Goal: Task Accomplishment & Management: Complete application form

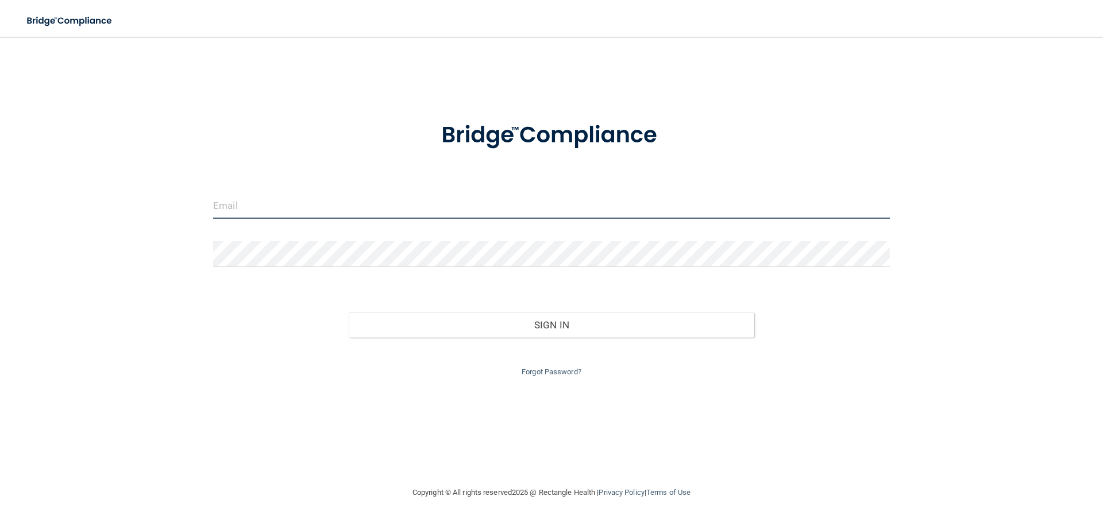
click at [464, 208] on input "email" at bounding box center [551, 206] width 677 height 26
type input "[EMAIL_ADDRESS][DOMAIN_NAME]"
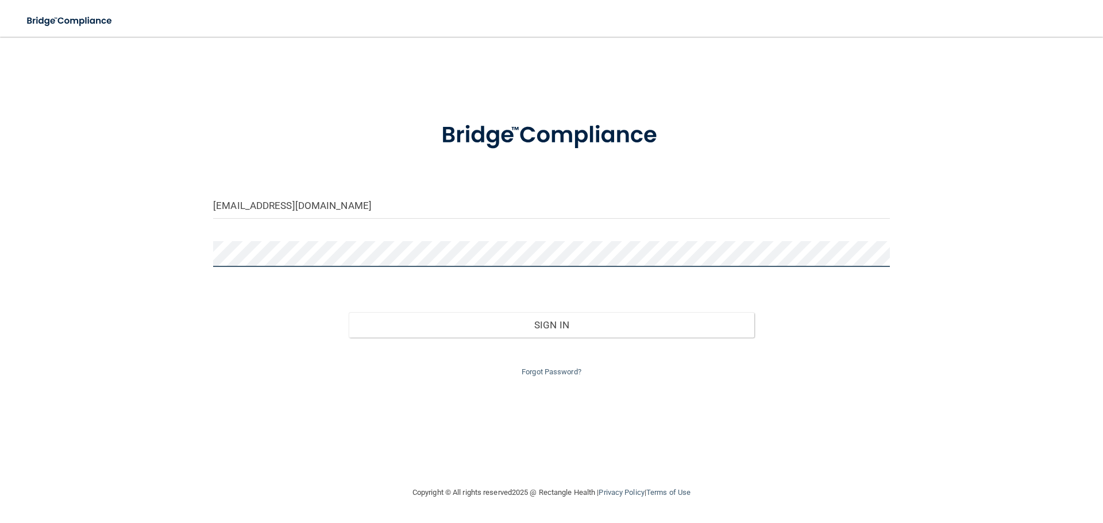
click at [349, 313] on button "Sign In" at bounding box center [552, 325] width 406 height 25
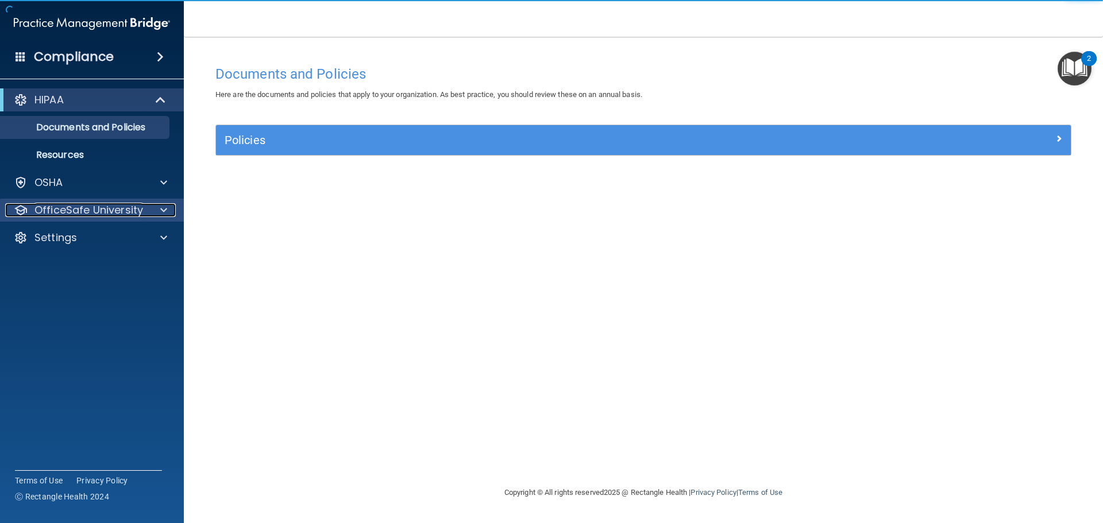
click at [68, 206] on p "OfficeSafe University" at bounding box center [88, 210] width 109 height 14
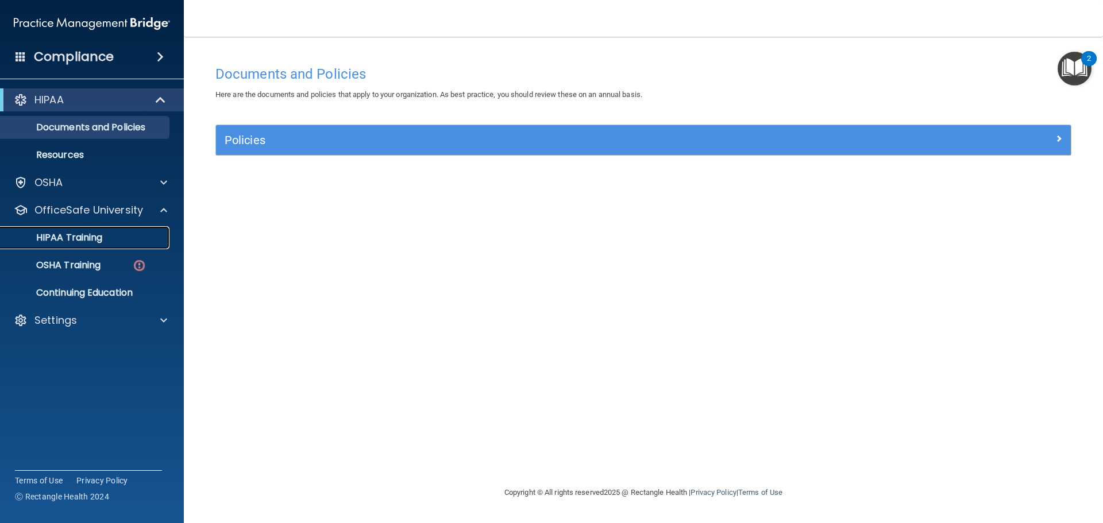
click at [91, 243] on p "HIPAA Training" at bounding box center [54, 237] width 95 height 11
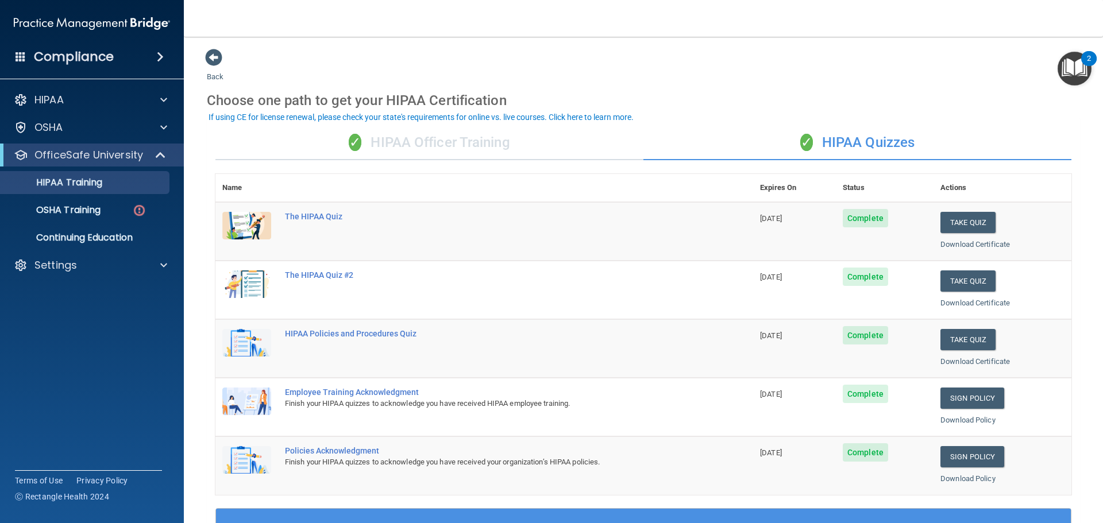
click at [485, 149] on div "✓ HIPAA Officer Training" at bounding box center [429, 143] width 428 height 34
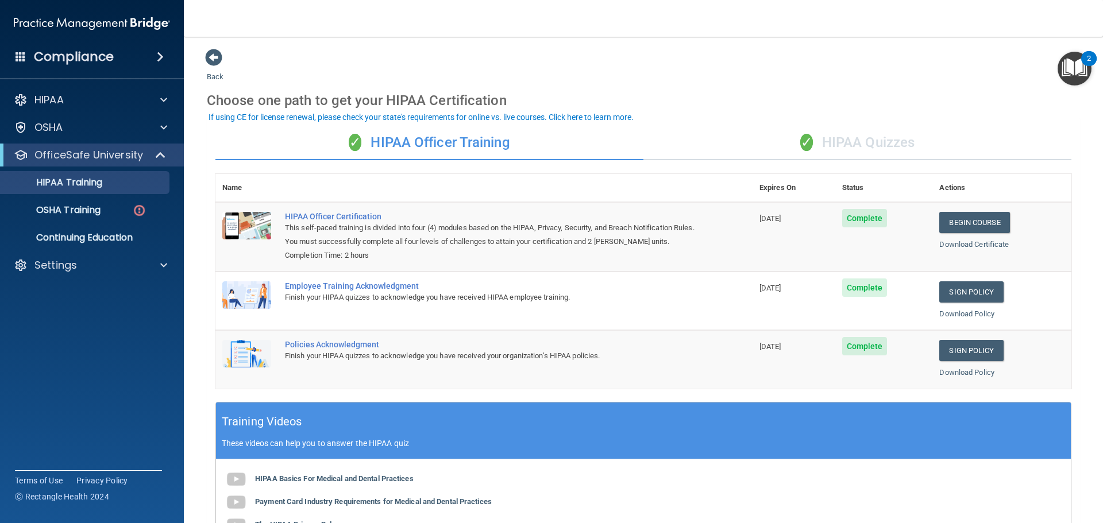
drag, startPoint x: 859, startPoint y: 133, endPoint x: 822, endPoint y: 140, distance: 37.4
click at [858, 133] on div "✓ HIPAA Quizzes" at bounding box center [857, 143] width 428 height 34
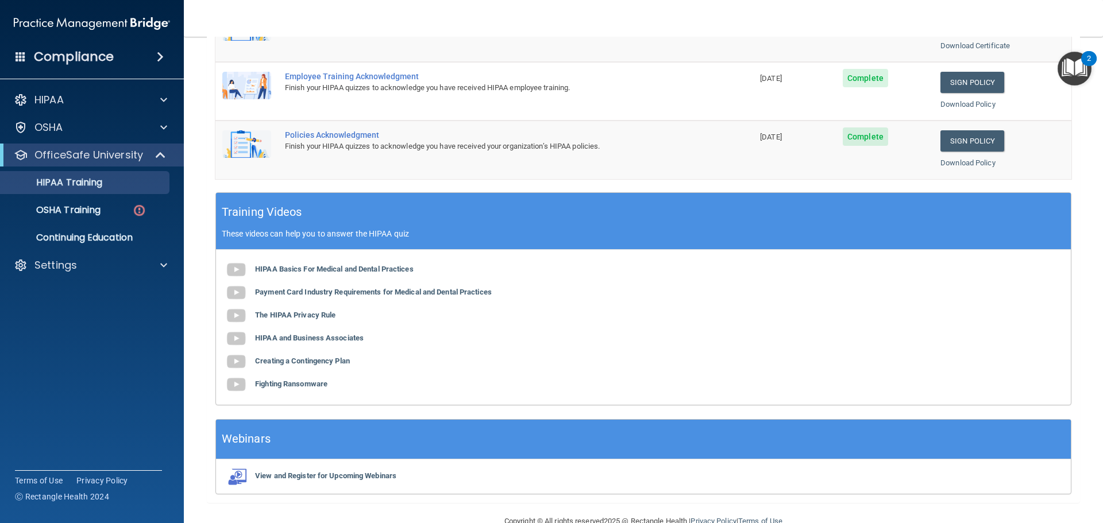
scroll to position [342, 0]
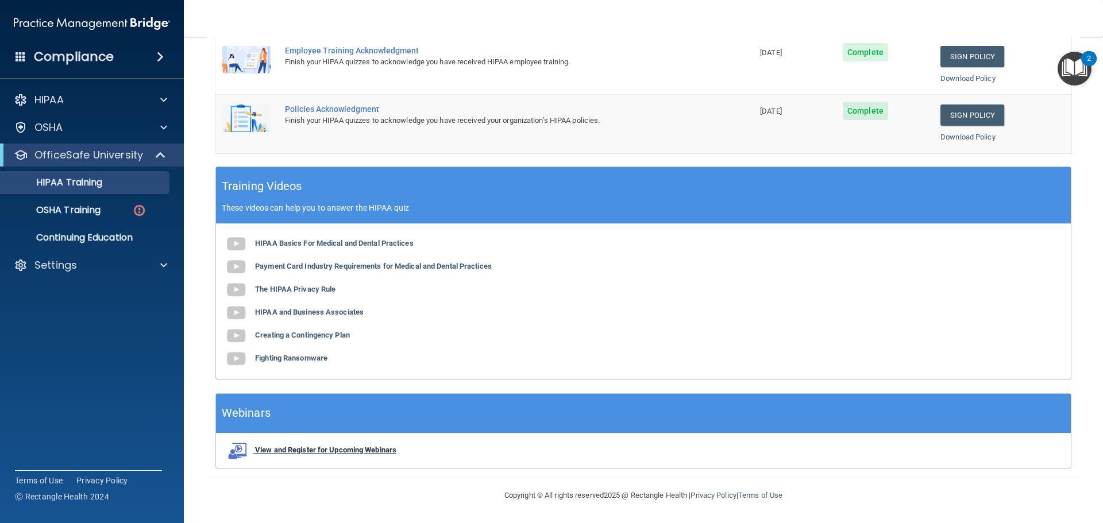
click at [302, 453] on b "View and Register for Upcoming Webinars" at bounding box center [325, 450] width 141 height 9
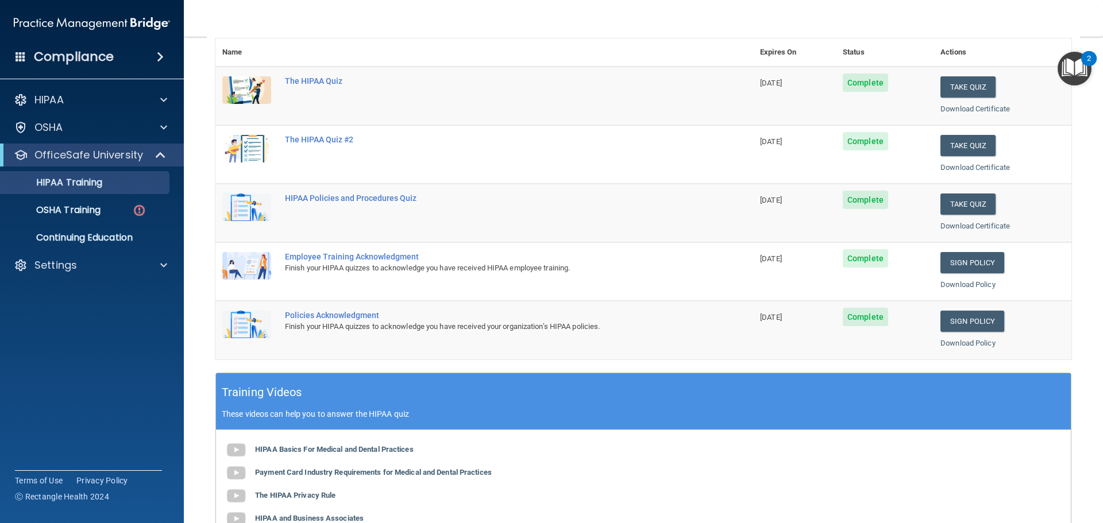
scroll to position [112, 0]
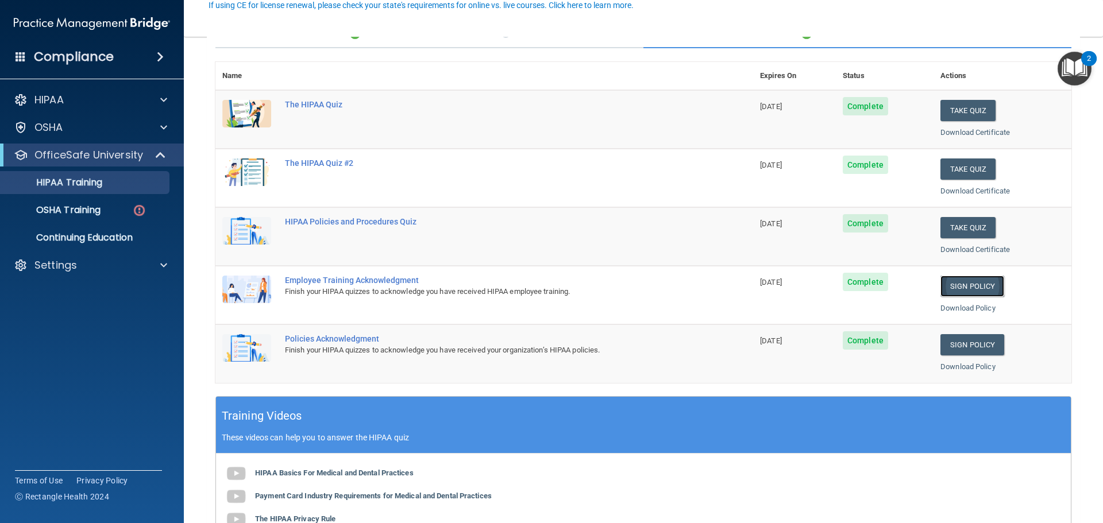
click at [969, 282] on link "Sign Policy" at bounding box center [972, 286] width 64 height 21
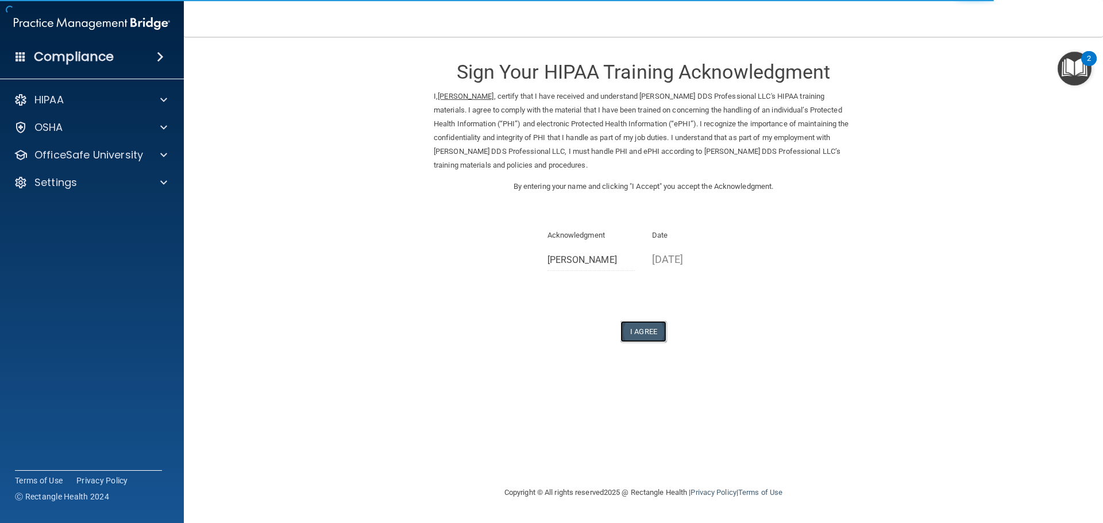
click at [656, 331] on button "I Agree" at bounding box center [643, 331] width 46 height 21
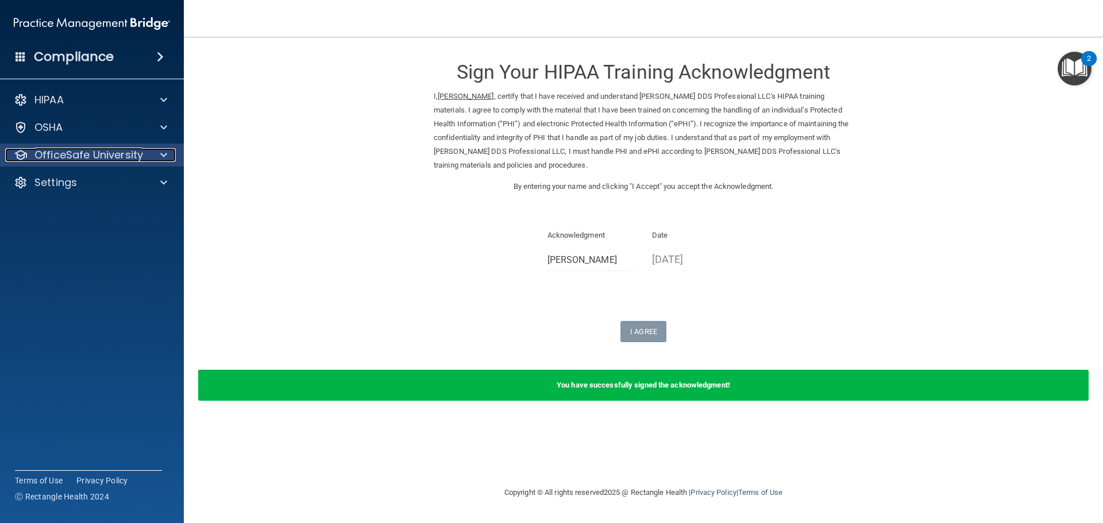
click at [109, 159] on p "OfficeSafe University" at bounding box center [88, 155] width 109 height 14
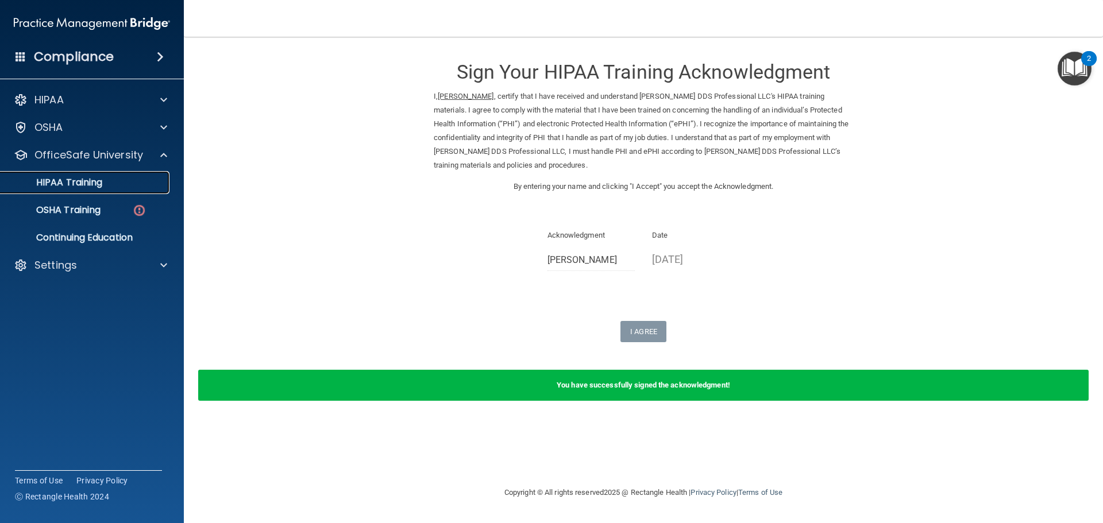
click at [95, 184] on p "HIPAA Training" at bounding box center [54, 182] width 95 height 11
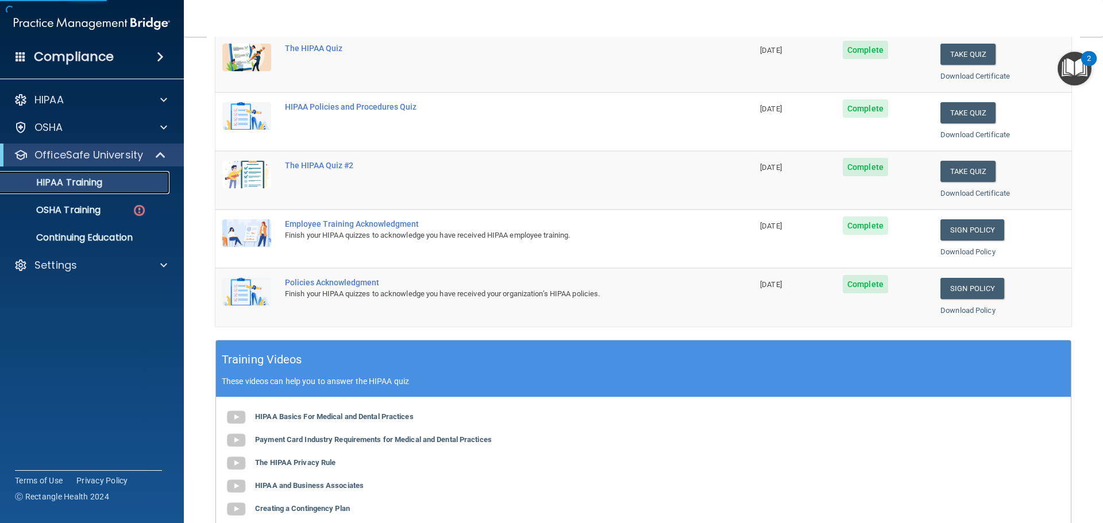
scroll to position [172, 0]
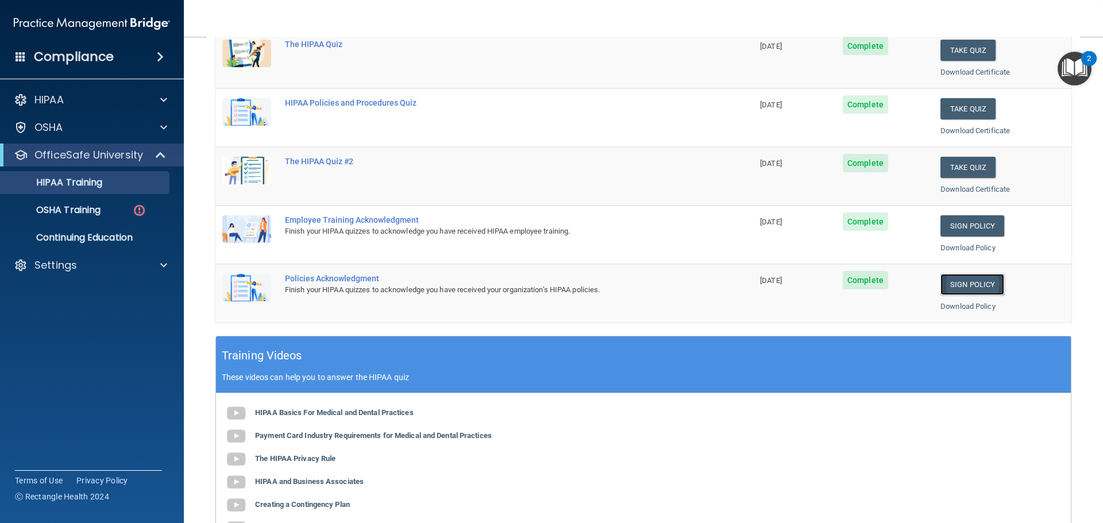
click at [968, 289] on link "Sign Policy" at bounding box center [972, 284] width 64 height 21
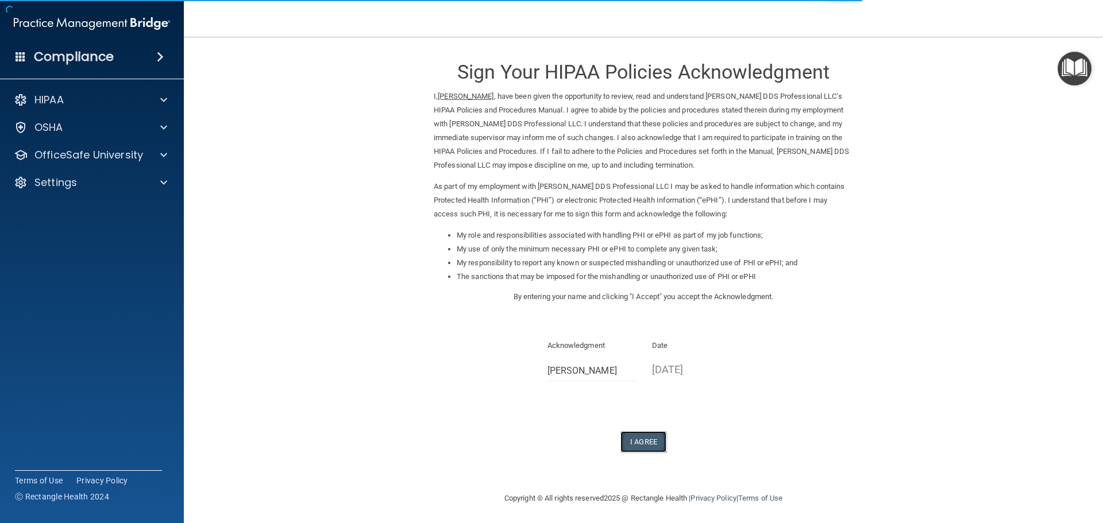
click at [639, 439] on button "I Agree" at bounding box center [643, 441] width 46 height 21
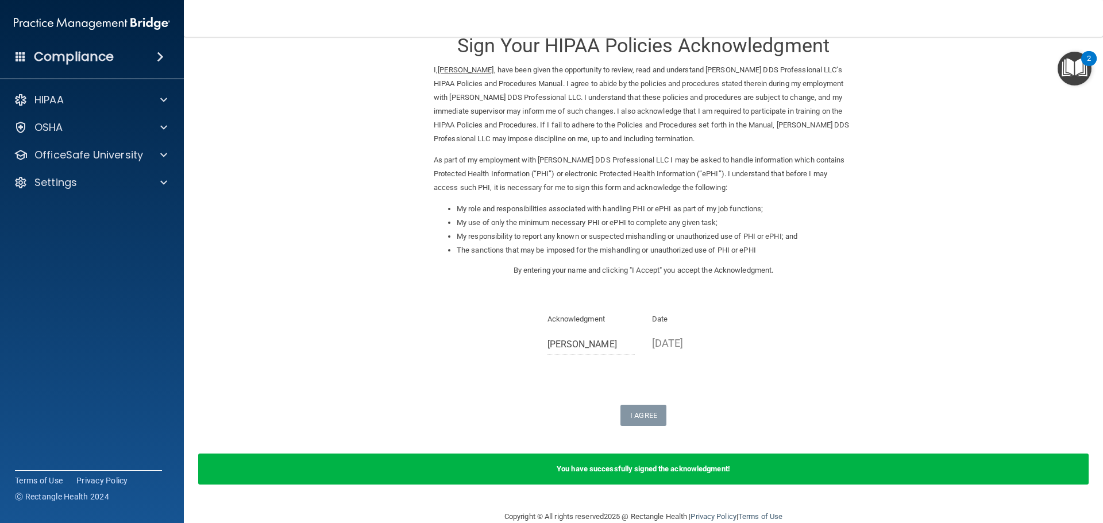
scroll to position [48, 0]
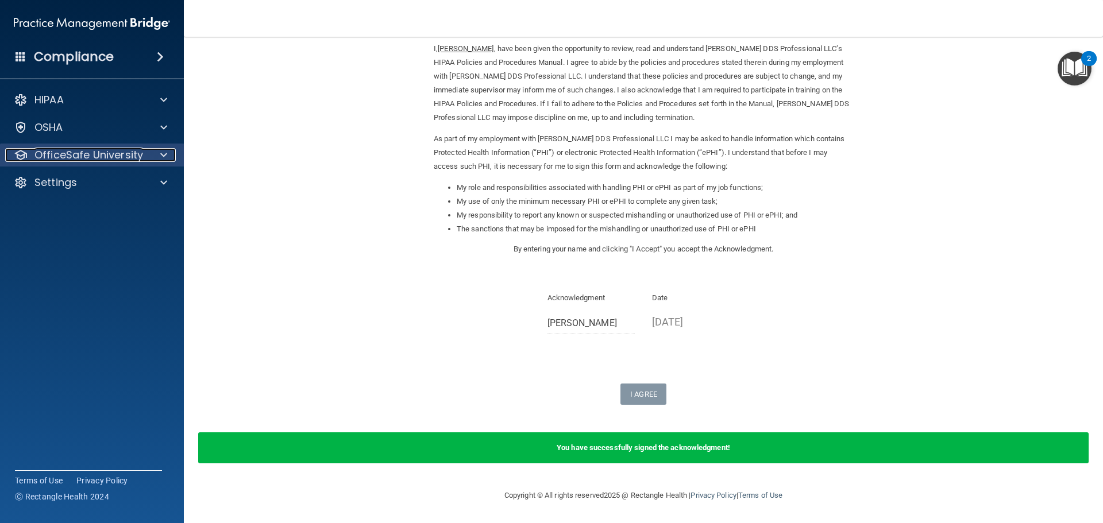
click at [103, 157] on p "OfficeSafe University" at bounding box center [88, 155] width 109 height 14
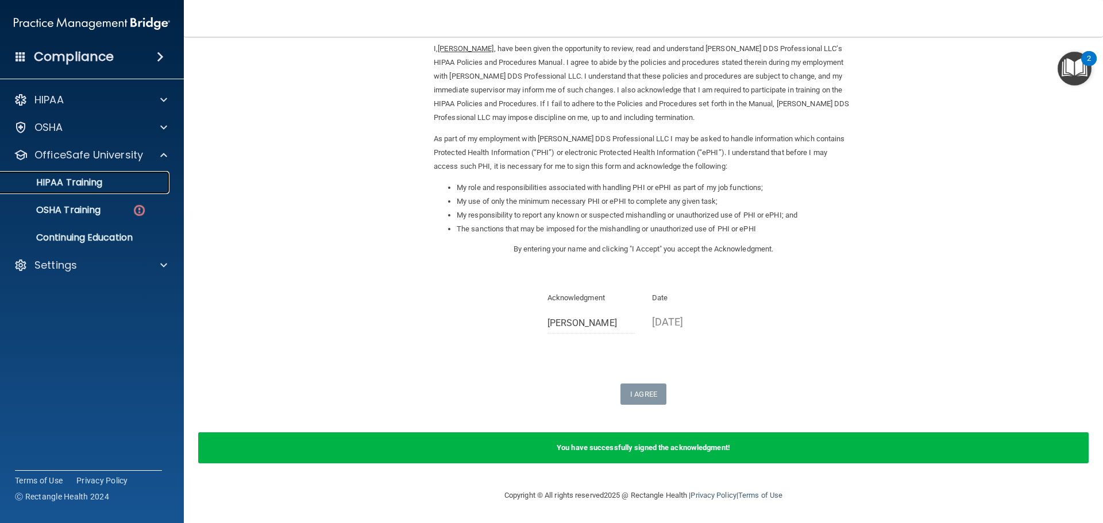
click at [114, 188] on div "HIPAA Training" at bounding box center [85, 182] width 157 height 11
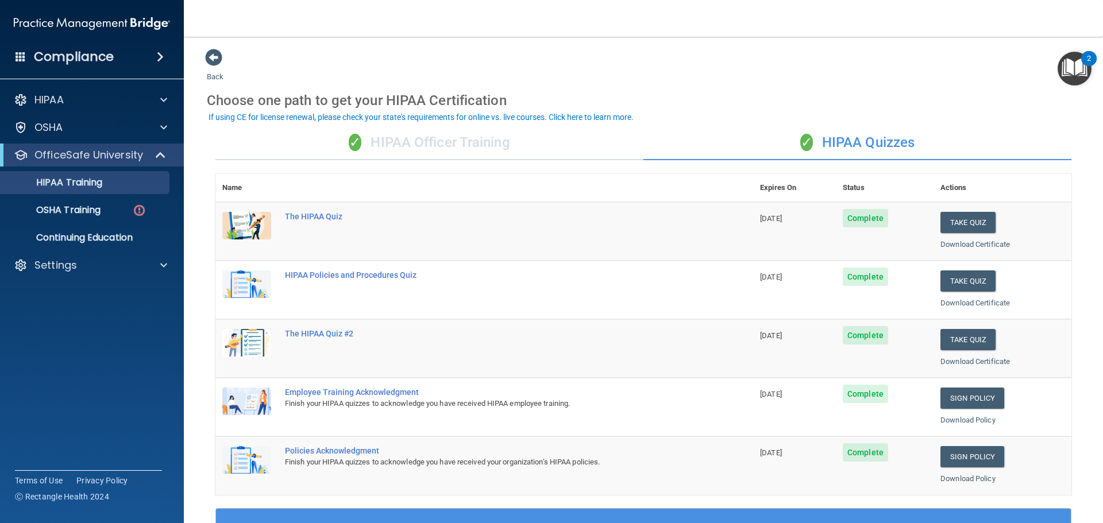
click at [875, 151] on div "✓ HIPAA Quizzes" at bounding box center [857, 143] width 428 height 34
click at [482, 150] on div "✓ HIPAA Officer Training" at bounding box center [429, 143] width 428 height 34
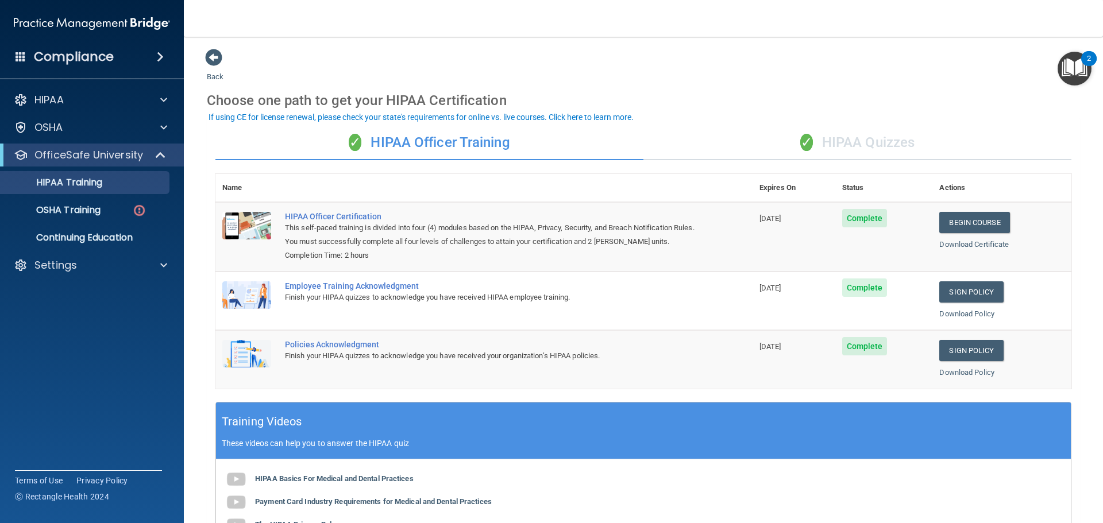
click at [881, 152] on div "✓ HIPAA Quizzes" at bounding box center [857, 143] width 428 height 34
